Goal: Task Accomplishment & Management: Complete application form

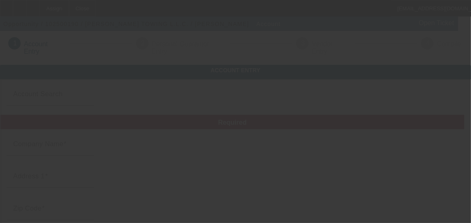
type input "Currency"
type input "[PERSON_NAME] TOWING L.L.C."
type input "33180 Alder Street North"
type input "99185"
type input "Wilbur"
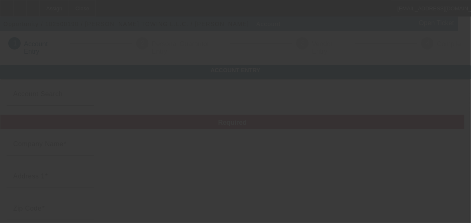
type input "(509) 505-8699"
type input "matchett.tows@gmail.com"
type input "874442200"
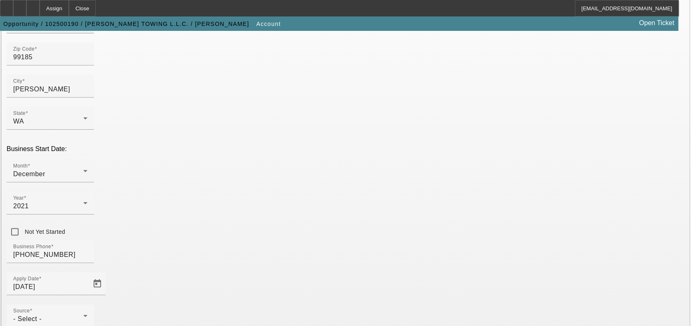
scroll to position [249, 0]
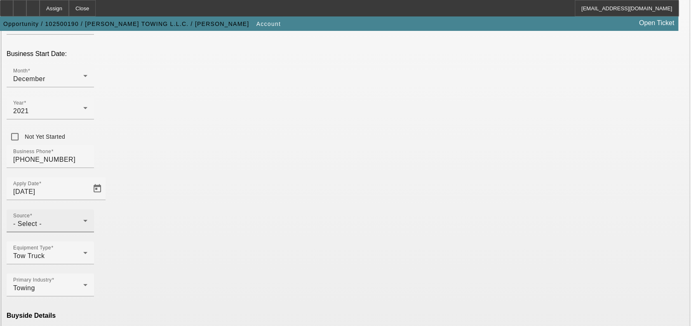
click at [87, 209] on div "Source - Select -" at bounding box center [50, 220] width 74 height 23
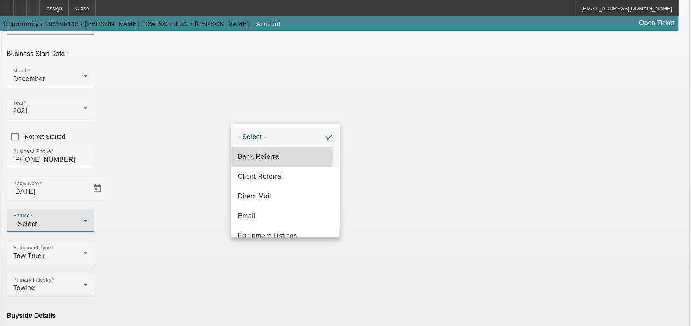
click at [282, 156] on mat-option "Bank Referral" at bounding box center [285, 157] width 108 height 20
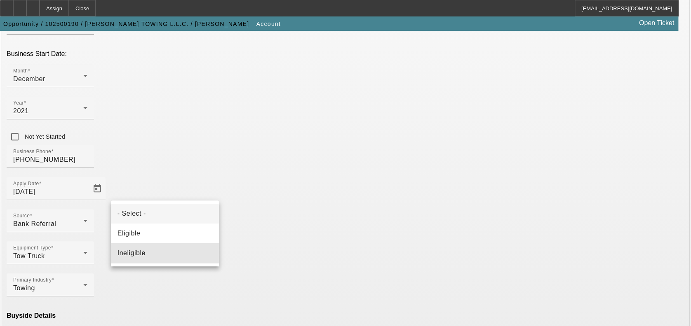
drag, startPoint x: 173, startPoint y: 254, endPoint x: 259, endPoint y: 275, distance: 88.2
click at [173, 222] on mat-option "Ineligible" at bounding box center [165, 254] width 108 height 20
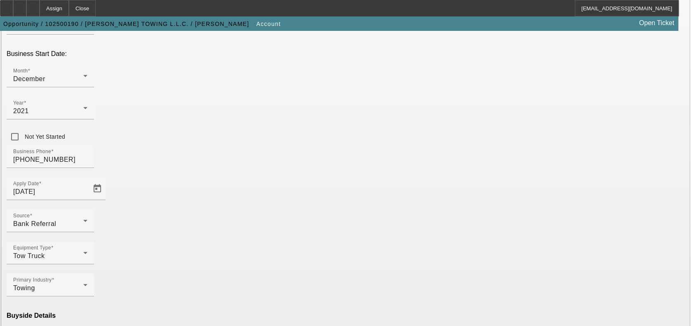
click at [265, 222] on mat-option "Currency" at bounding box center [285, 303] width 108 height 20
type input "Currency"
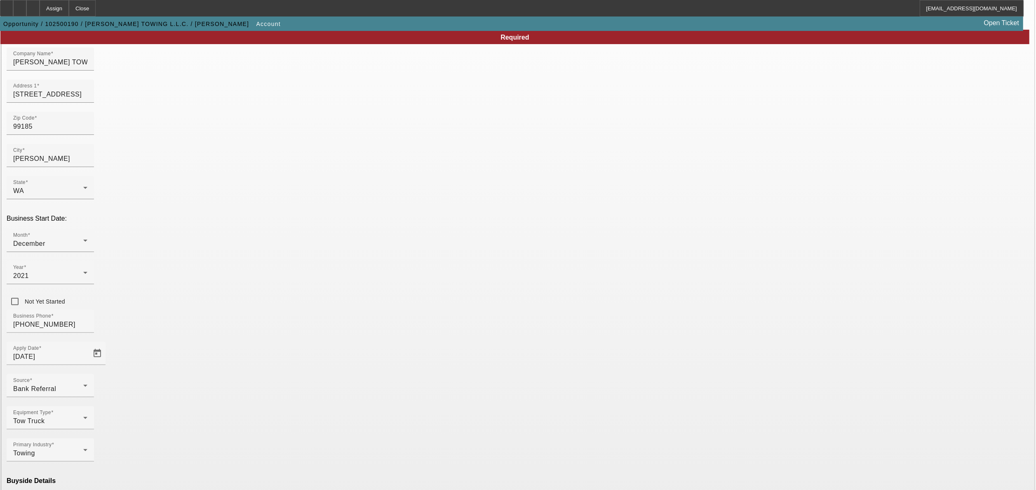
scroll to position [88, 0]
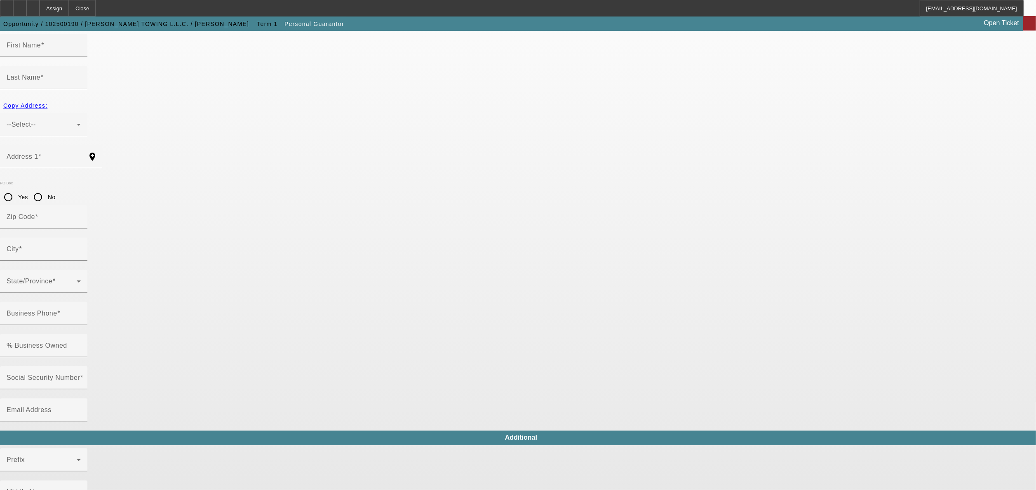
type input "Michael"
type input "Matchett"
type input "33180 alder Street North"
radio input "true"
type input "99185"
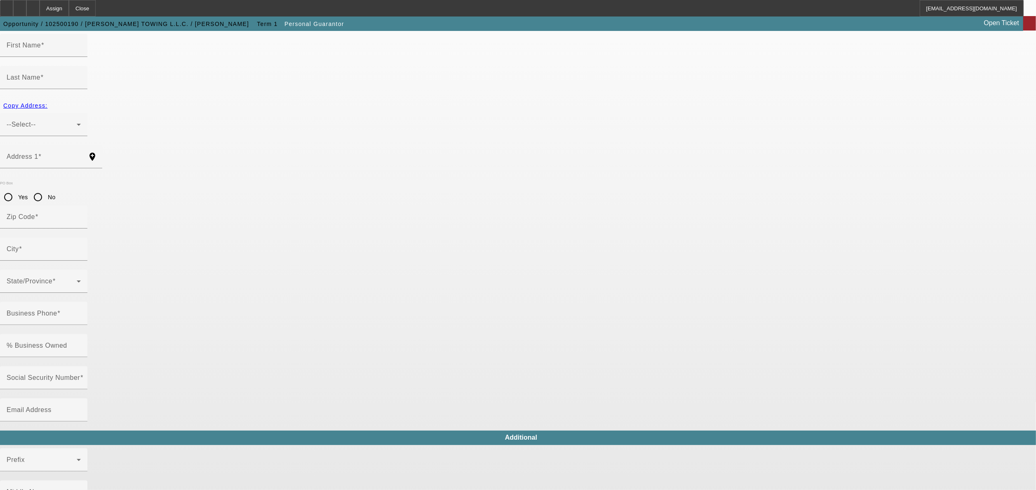
type input "Wilbur"
type input "(509) 505-8699"
type input "100"
type input "533-35-3895"
type input "matchett.tows@gmail.com"
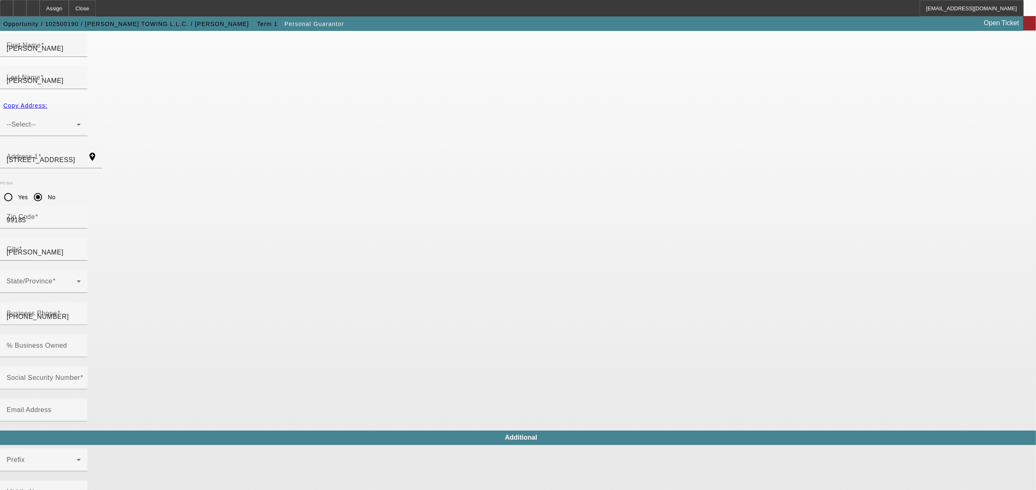
type input "(253) 222-8773"
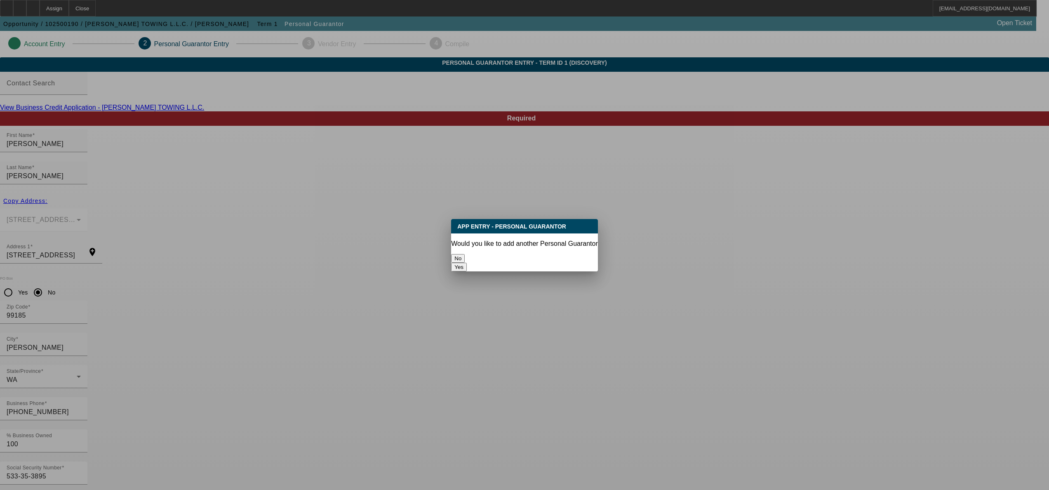
click at [465, 222] on button "No" at bounding box center [458, 258] width 14 height 9
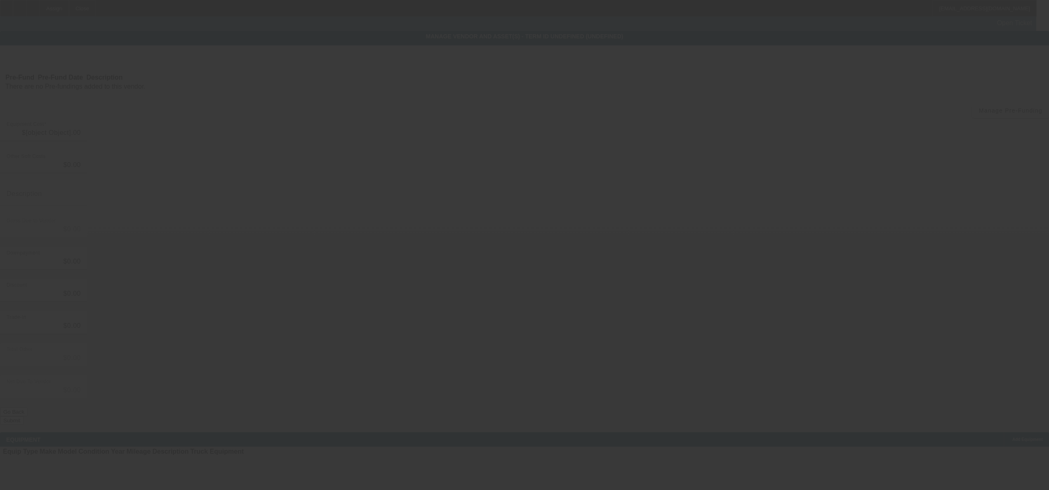
type input "$109,500.00"
type input "$19,500.00"
type input "$90,000.00"
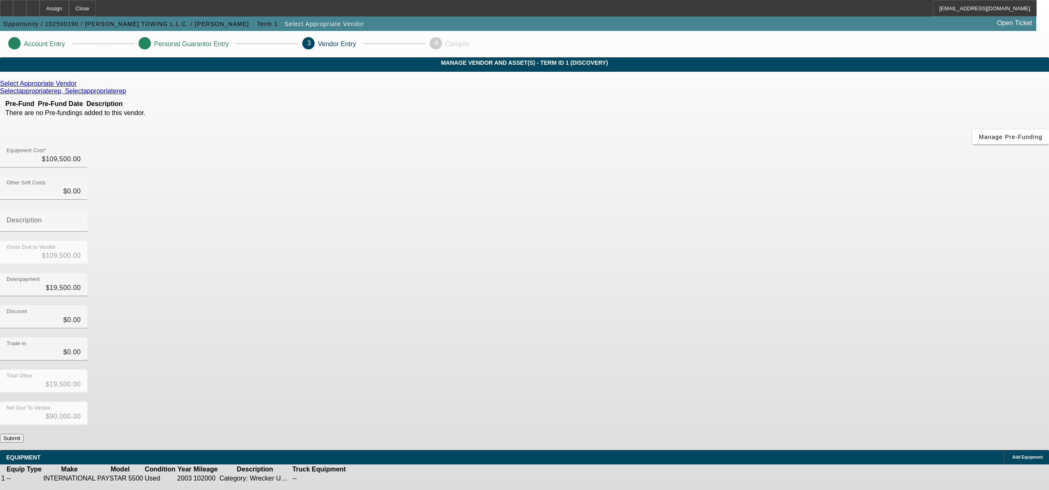
click at [23, 222] on button "Submit" at bounding box center [11, 438] width 23 height 9
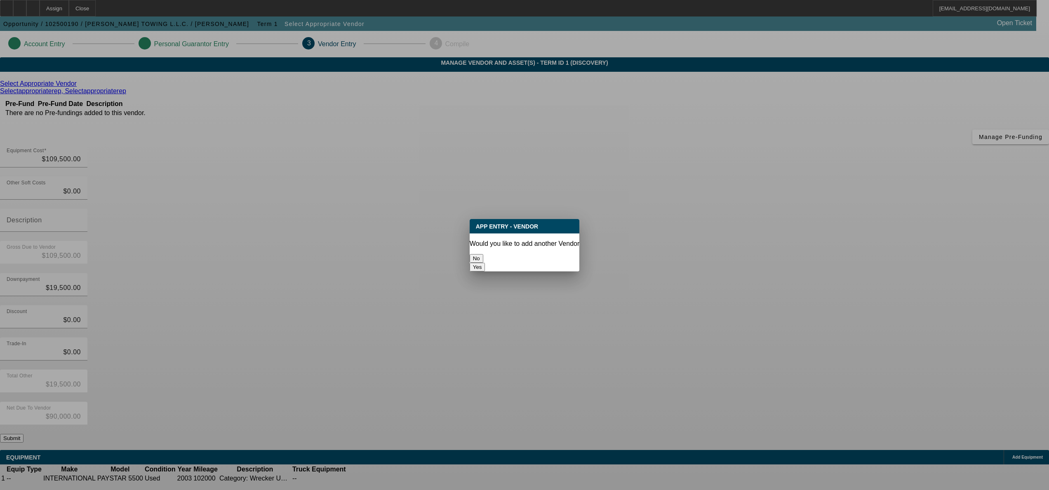
click at [476, 222] on button "No" at bounding box center [476, 258] width 14 height 9
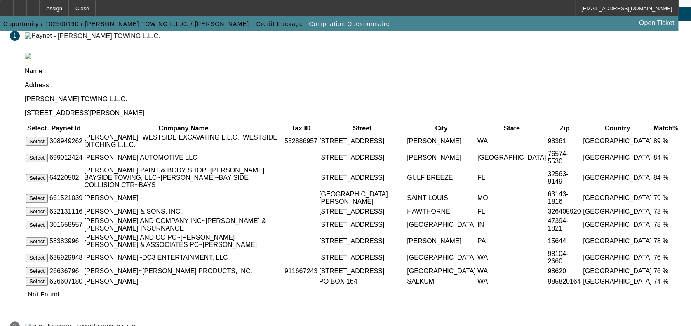
scroll to position [92, 0]
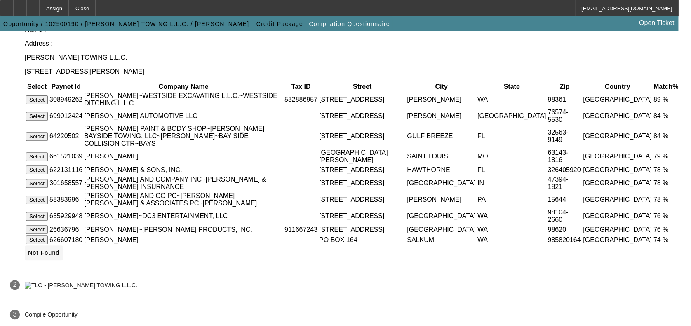
click at [60, 222] on span "Not Found" at bounding box center [44, 253] width 32 height 7
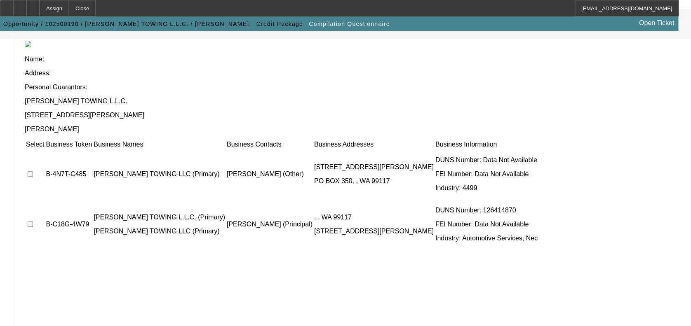
click at [33, 171] on input "checkbox" at bounding box center [30, 173] width 5 height 5
checkbox input "true"
click at [33, 222] on input "checkbox" at bounding box center [30, 224] width 5 height 5
checkbox input "true"
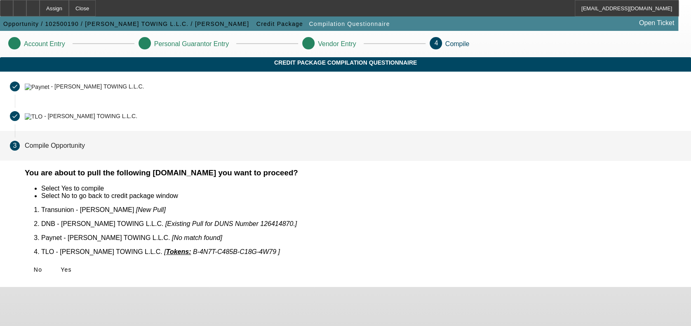
scroll to position [0, 0]
drag, startPoint x: 173, startPoint y: 255, endPoint x: 195, endPoint y: 244, distance: 24.7
click at [72, 222] on span "Yes" at bounding box center [66, 270] width 11 height 7
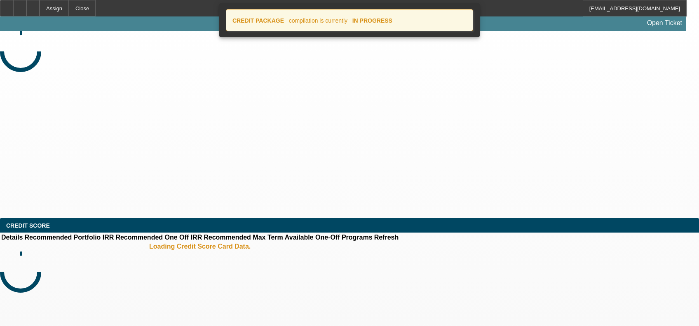
select select "0"
select select "2"
select select "0"
select select "6"
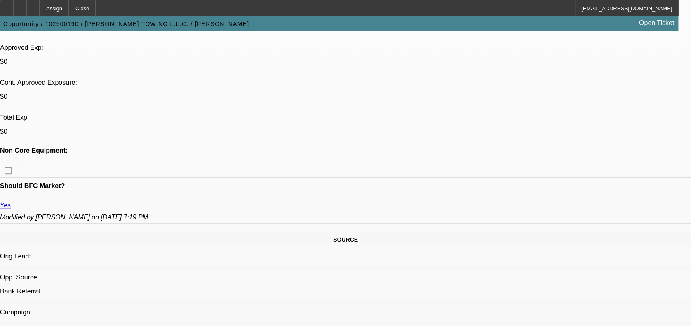
scroll to position [155, 0]
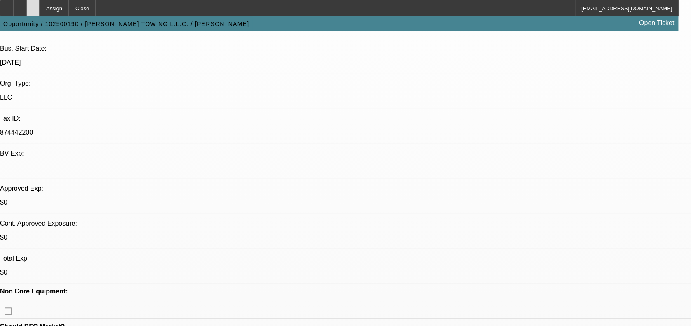
click at [40, 14] on div at bounding box center [32, 8] width 13 height 16
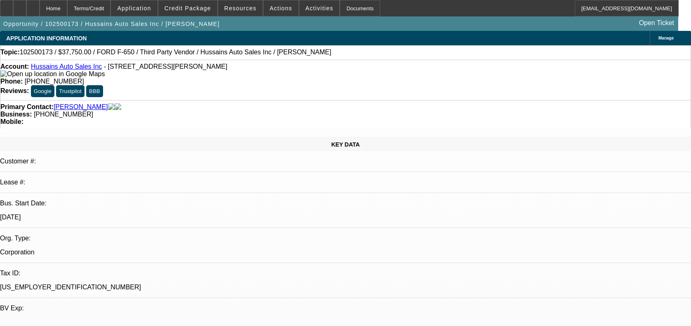
select select "0"
select select "2"
select select "0"
select select "6"
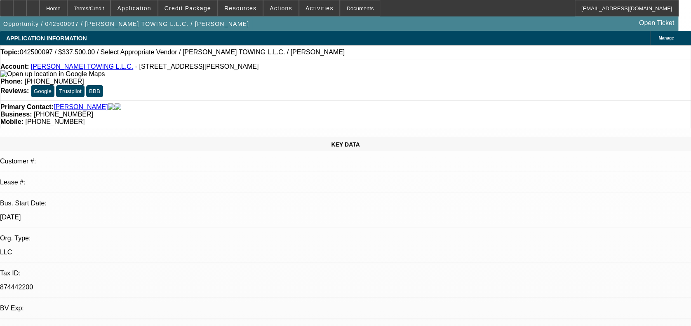
select select "0"
select select "2"
select select "0.1"
select select "1"
select select "2"
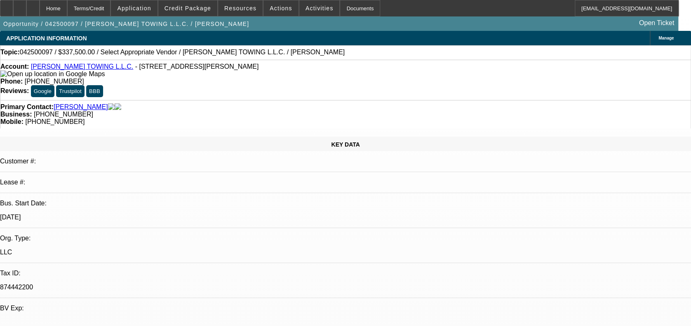
select select "4"
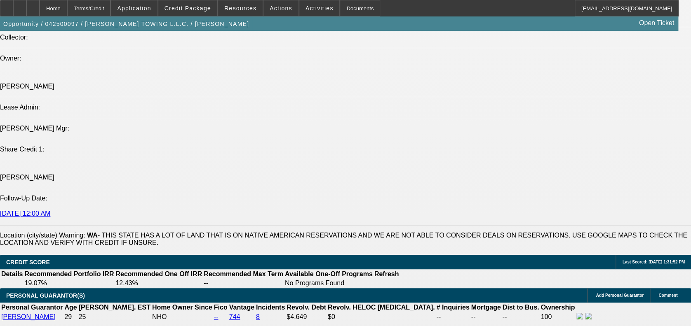
scroll to position [991, 0]
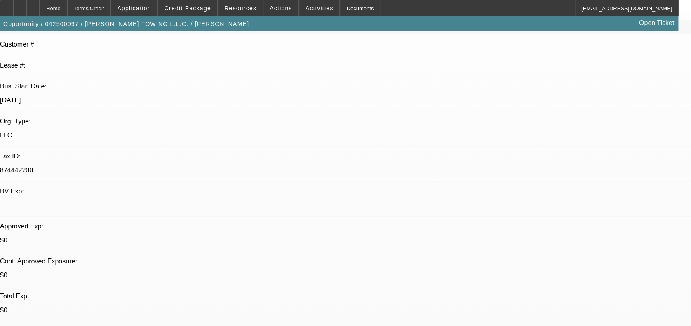
scroll to position [0, 0]
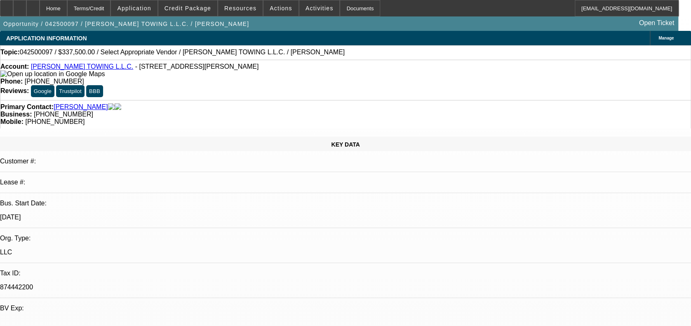
click at [96, 69] on link "MATCHETT TOWING L.L.C." at bounding box center [82, 66] width 102 height 7
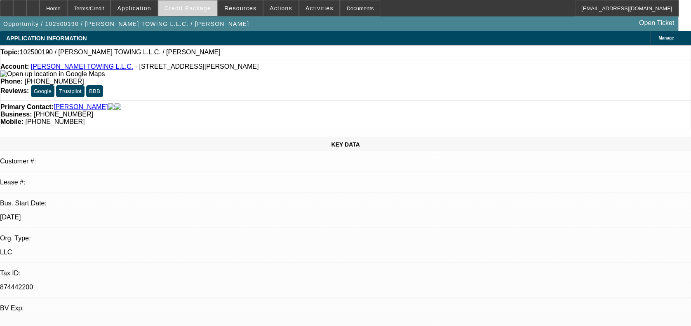
select select "0"
select select "2"
select select "0"
select select "1"
select select "2"
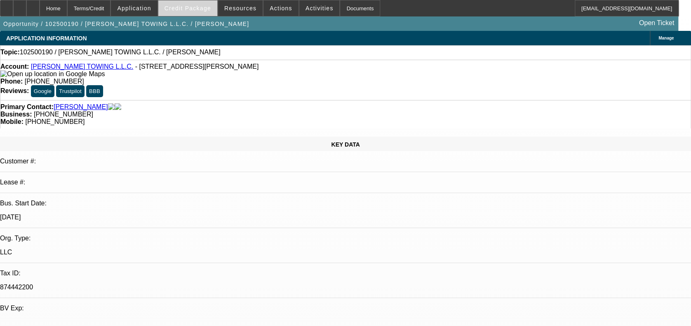
select select "6"
click at [195, 10] on span "Credit Package" at bounding box center [187, 8] width 47 height 7
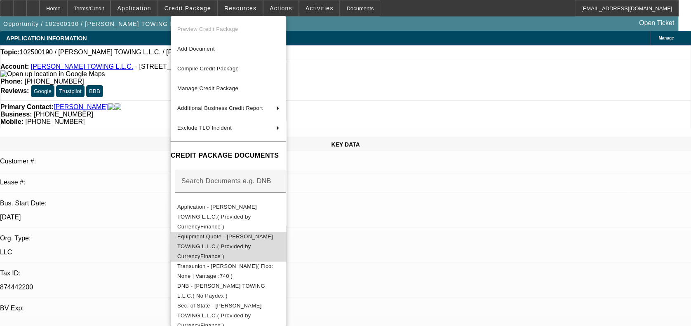
click at [231, 234] on span "Equipment Quote - MATCHETT TOWING L.L.C.( Provided by CurrencyFinance )" at bounding box center [225, 247] width 96 height 26
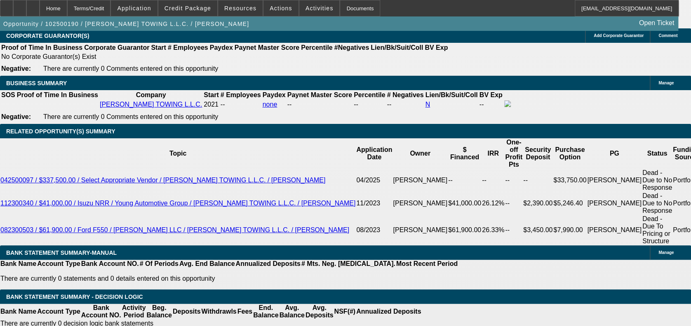
scroll to position [1319, 0]
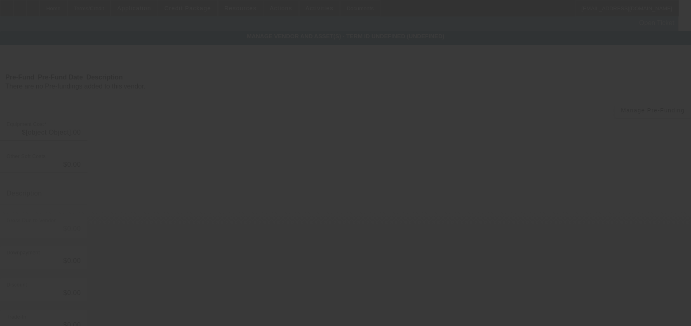
type input "$109,500.00"
type input "$19,500.00"
type input "$90,000.00"
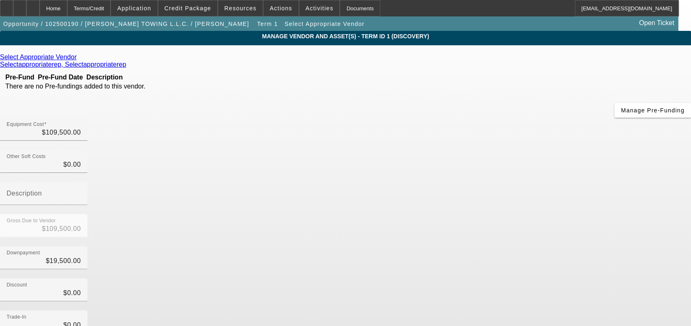
click at [79, 58] on icon at bounding box center [79, 57] width 0 height 7
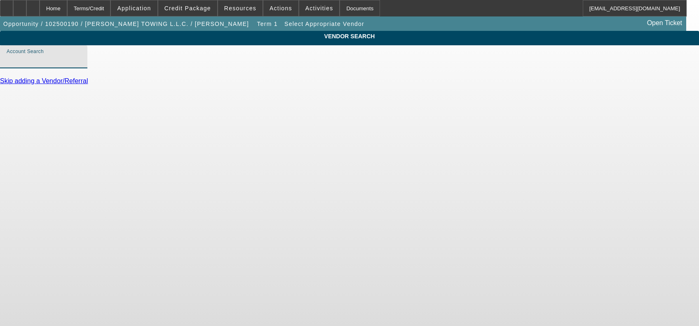
click at [81, 65] on input "Account Search" at bounding box center [44, 60] width 74 height 10
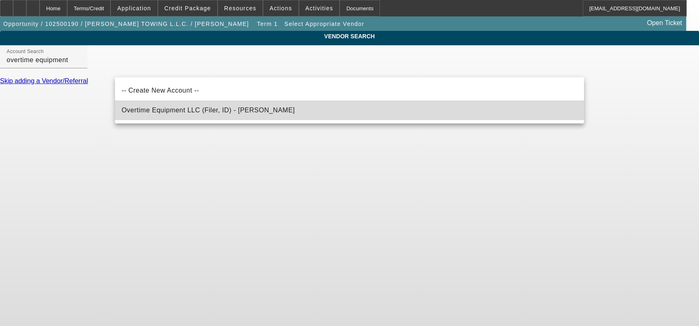
click at [201, 107] on span "Overtime Equipment LLC (Filer, ID) - Sligar, Jeremy" at bounding box center [209, 110] width 174 height 7
type input "Overtime Equipment LLC (Filer, ID) - Sligar, Jeremy"
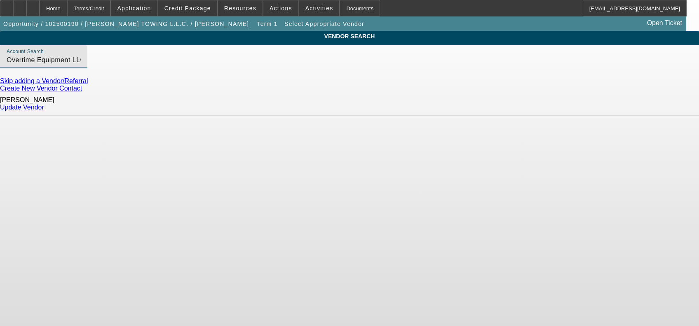
click at [81, 65] on input "Overtime Equipment LLC (Filer, ID) - Sligar, Jeremy" at bounding box center [44, 60] width 74 height 10
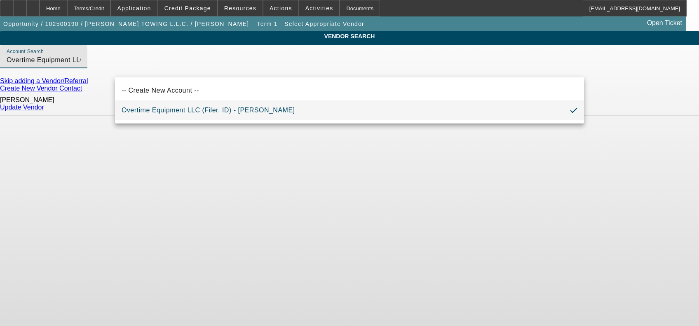
click at [81, 65] on input "Overtime Equipment LLC (Filer, ID) - Sligar, Jeremy" at bounding box center [44, 60] width 74 height 10
click at [372, 157] on body "Home Terms/Credit Application Credit Package Resources Actions Activities Docum…" at bounding box center [349, 163] width 699 height 326
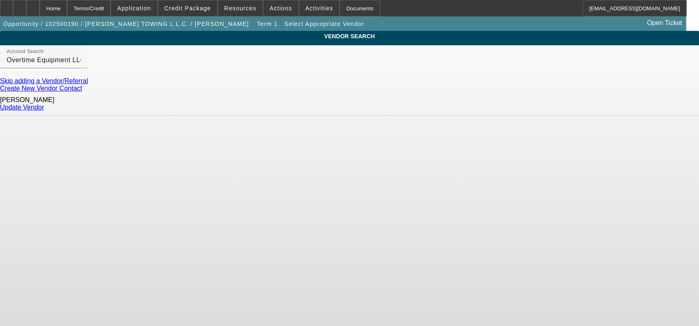
click at [44, 104] on link "Update Vendor" at bounding box center [22, 107] width 44 height 7
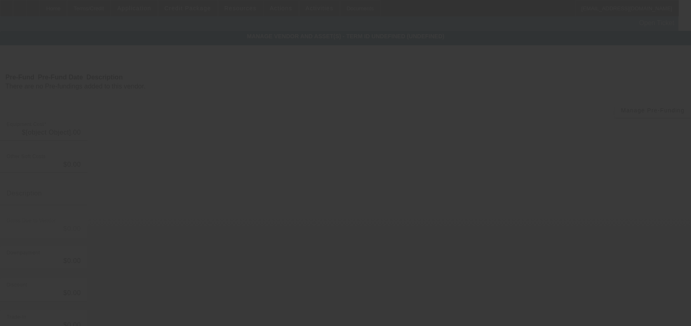
type input "$109,500.00"
type input "$19,500.00"
type input "$90,000.00"
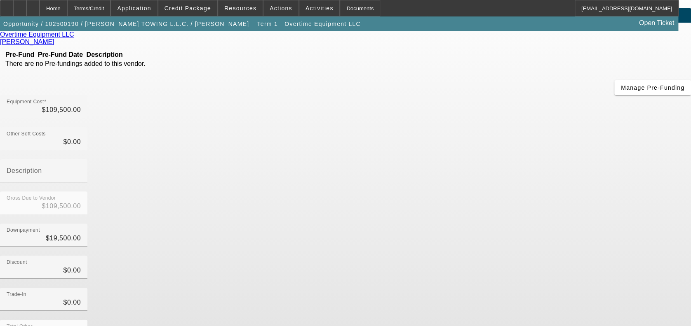
scroll to position [16, 0]
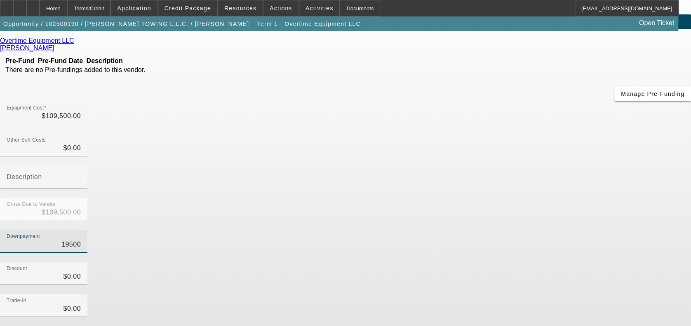
drag, startPoint x: 421, startPoint y: 152, endPoint x: 542, endPoint y: 137, distance: 122.5
click at [542, 230] on div "Downpayment 19500" at bounding box center [345, 246] width 691 height 32
type input "0"
type input "$0.00"
type input "$109,500.00"
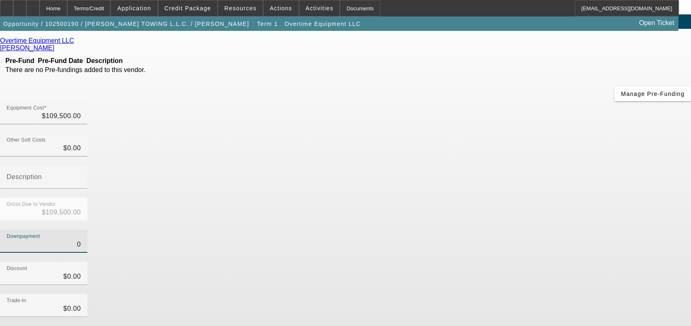
type input "$0.00"
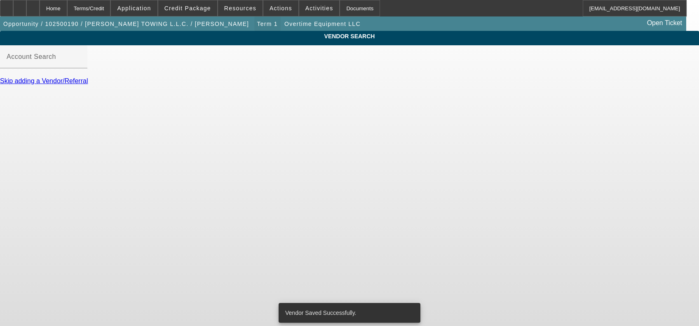
click at [254, 28] on span "button" at bounding box center [267, 24] width 26 height 20
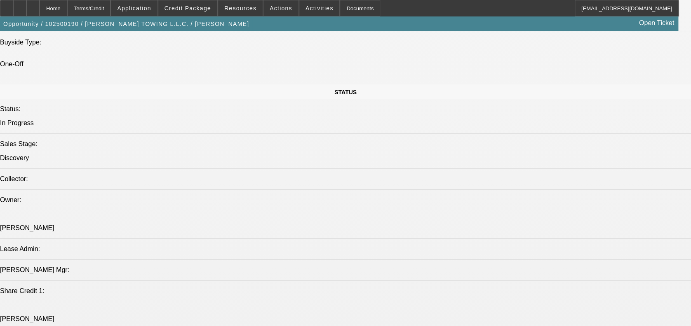
select select "0"
select select "2"
select select "0"
select select "6"
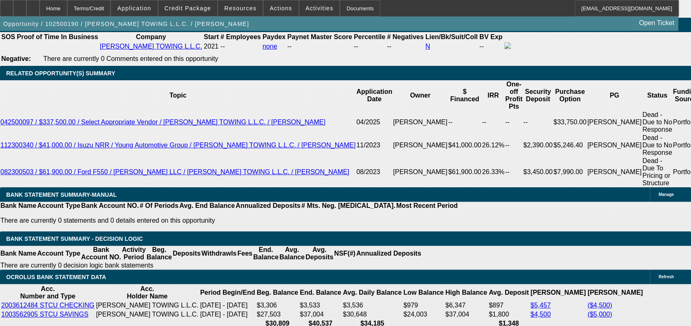
scroll to position [1385, 0]
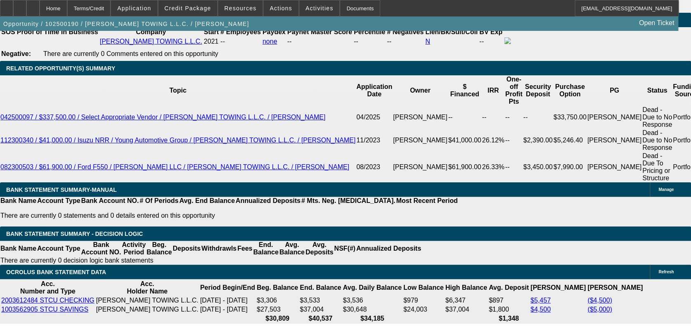
select select "0.1"
type input "$10,950.00"
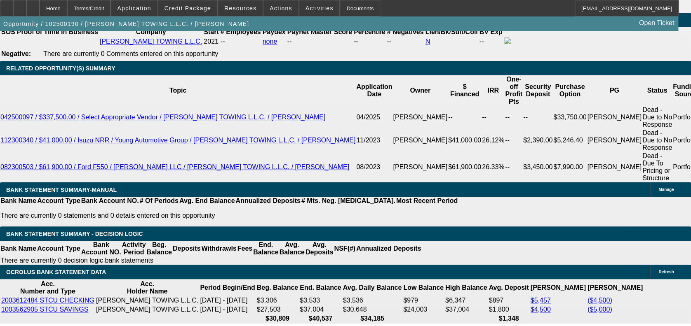
type input "UNKNOWN"
drag, startPoint x: 150, startPoint y: 194, endPoint x: 171, endPoint y: 194, distance: 21.4
type input "60"
type input "1"
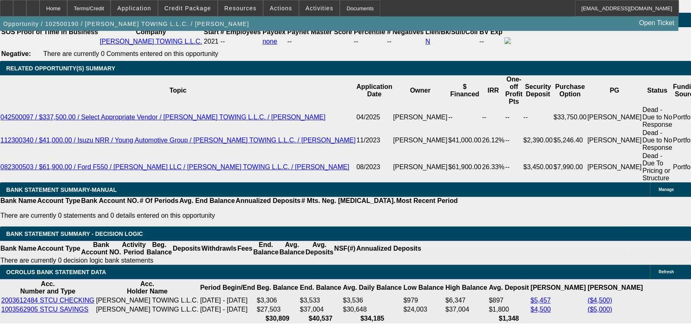
type input "$3,369.18"
type input "$1,684.59"
type input "15"
type input "$4,689.00"
type input "$2,344.50"
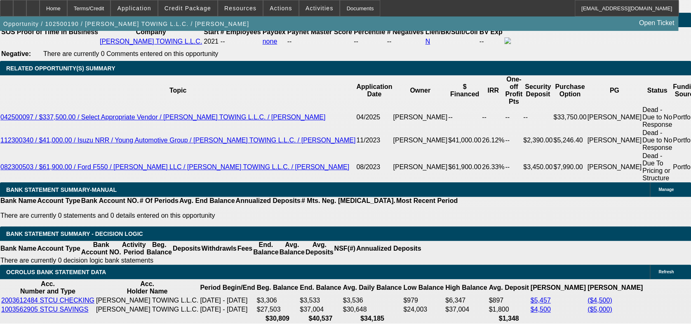
type input "15"
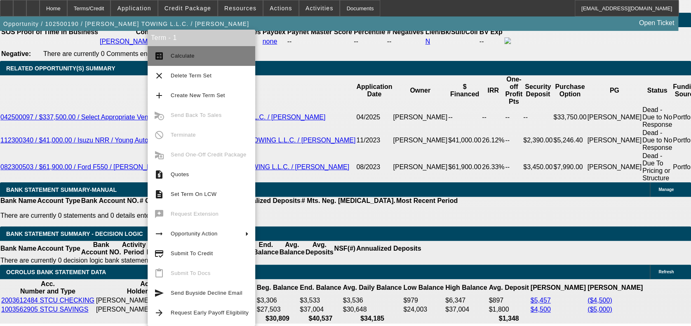
click at [204, 66] on button "calculate Calculate" at bounding box center [202, 56] width 108 height 20
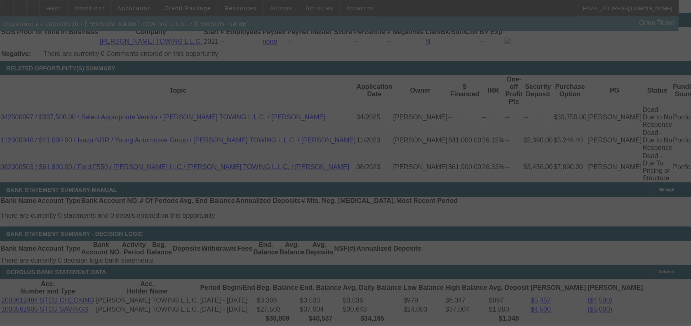
select select "0.1"
select select "2"
select select "0"
select select "6"
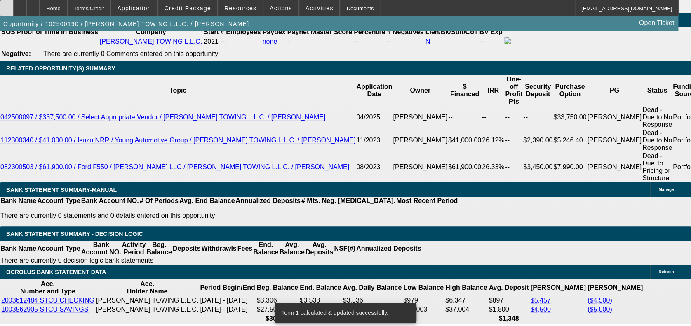
click at [13, 5] on div at bounding box center [6, 8] width 13 height 16
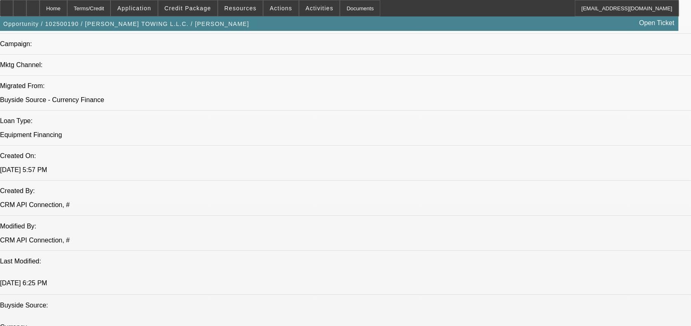
scroll to position [606, 0]
